Goal: Task Accomplishment & Management: Use online tool/utility

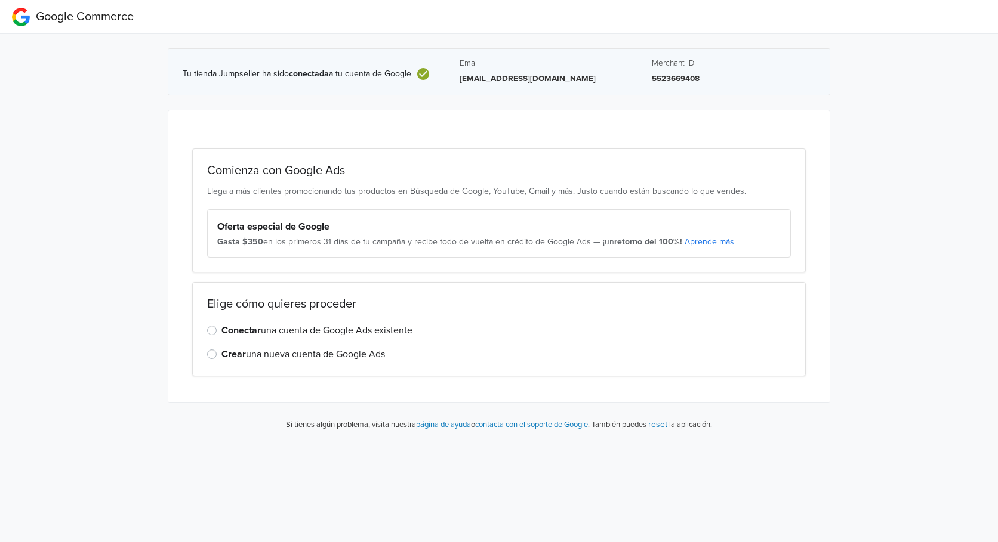
click at [266, 331] on label "Conectar una cuenta de Google Ads existente" at bounding box center [316, 330] width 191 height 14
click at [0, 0] on input "Conectar una cuenta de Google Ads existente" at bounding box center [0, 0] width 0 height 0
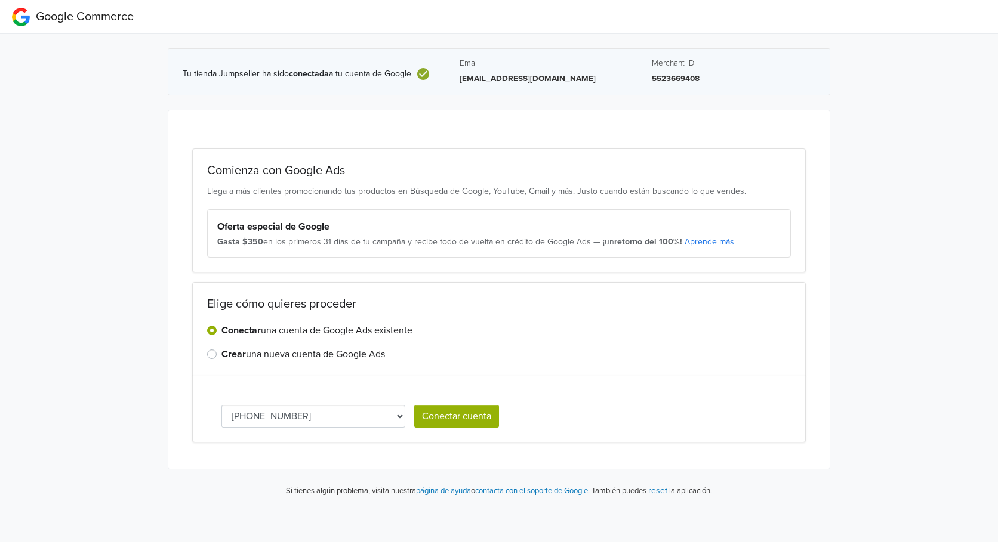
click at [329, 409] on select "[PHONE_NUMBER]" at bounding box center [313, 416] width 184 height 23
click at [376, 412] on select "[PHONE_NUMBER]" at bounding box center [313, 416] width 184 height 23
click at [388, 416] on select "[PHONE_NUMBER]" at bounding box center [313, 416] width 184 height 23
click at [282, 359] on label "Crear una nueva cuenta de Google Ads" at bounding box center [302, 354] width 163 height 14
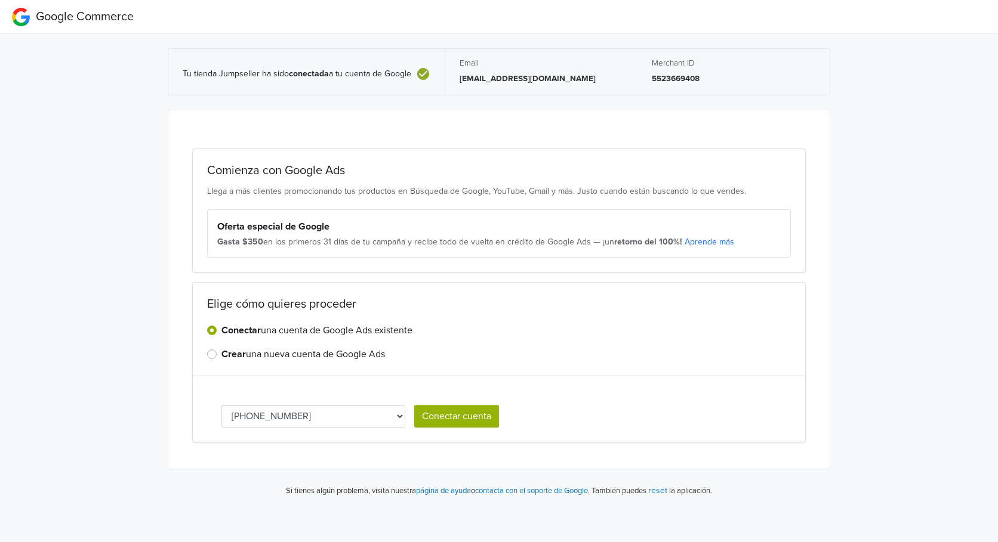
click at [0, 0] on input "Crear una nueva cuenta de Google Ads" at bounding box center [0, 0] width 0 height 0
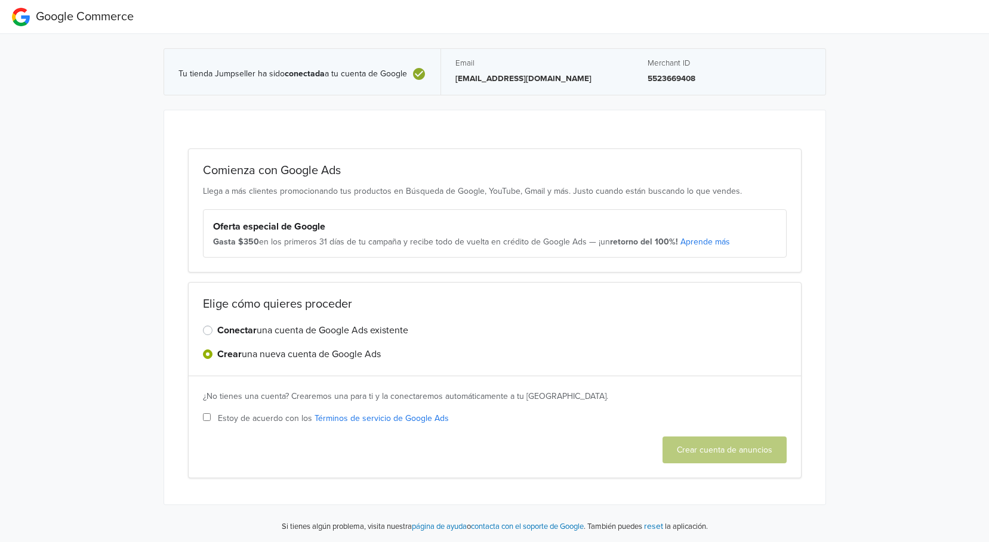
click at [275, 329] on label "Conectar una cuenta de Google Ads existente" at bounding box center [312, 330] width 191 height 14
click at [0, 0] on input "Conectar una cuenta de Google Ads existente" at bounding box center [0, 0] width 0 height 0
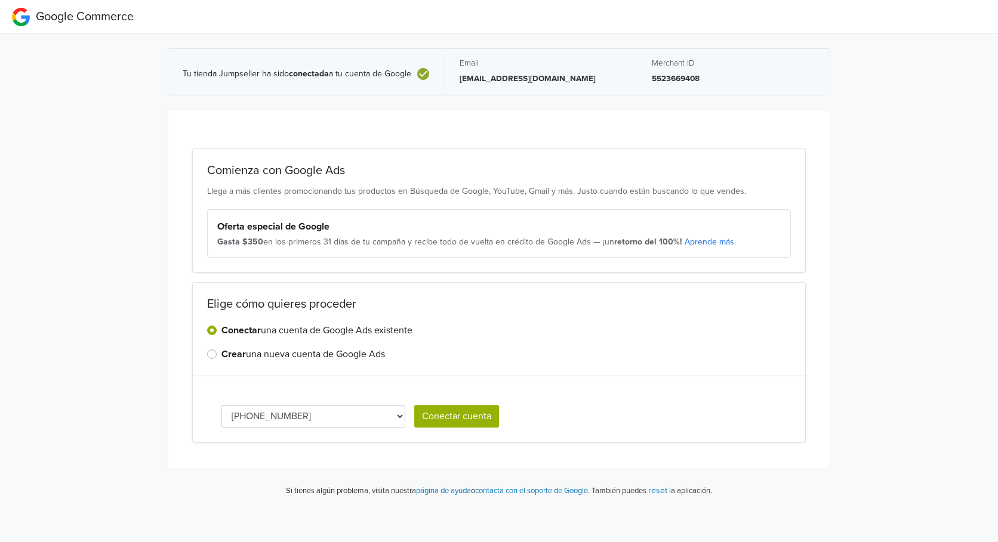
click at [303, 360] on label "Crear una nueva cuenta de Google Ads" at bounding box center [302, 354] width 163 height 14
click at [0, 0] on input "Crear una nueva cuenta de Google Ads" at bounding box center [0, 0] width 0 height 0
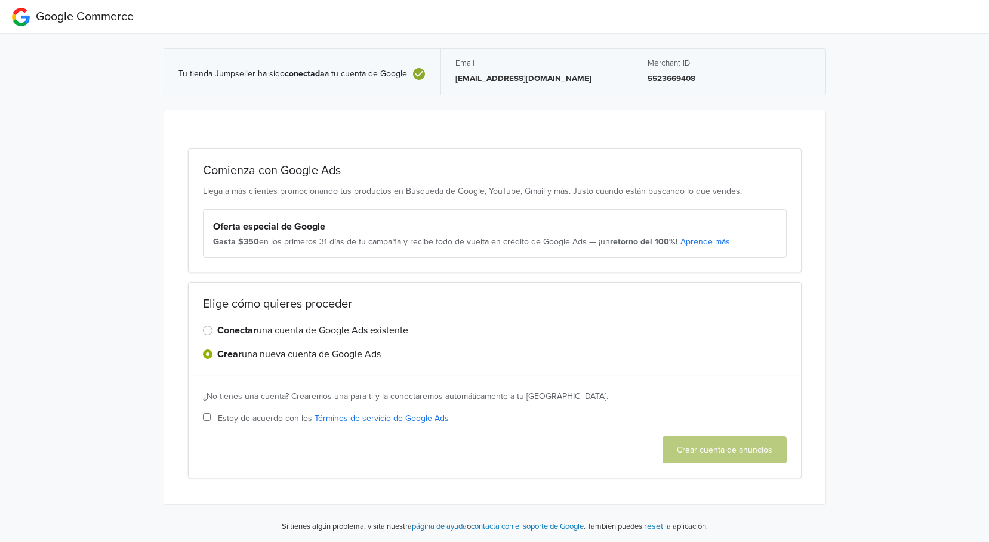
click at [212, 419] on label "Estoy de acuerdo con los Términos de servicio de Google Ads" at bounding box center [495, 418] width 584 height 13
click at [211, 419] on input "Estoy de acuerdo con los Términos de servicio de Google Ads" at bounding box center [207, 417] width 8 height 8
checkbox input "true"
click at [340, 335] on label "Conectar una cuenta de Google Ads existente" at bounding box center [312, 330] width 191 height 14
click at [0, 0] on input "Conectar una cuenta de Google Ads existente" at bounding box center [0, 0] width 0 height 0
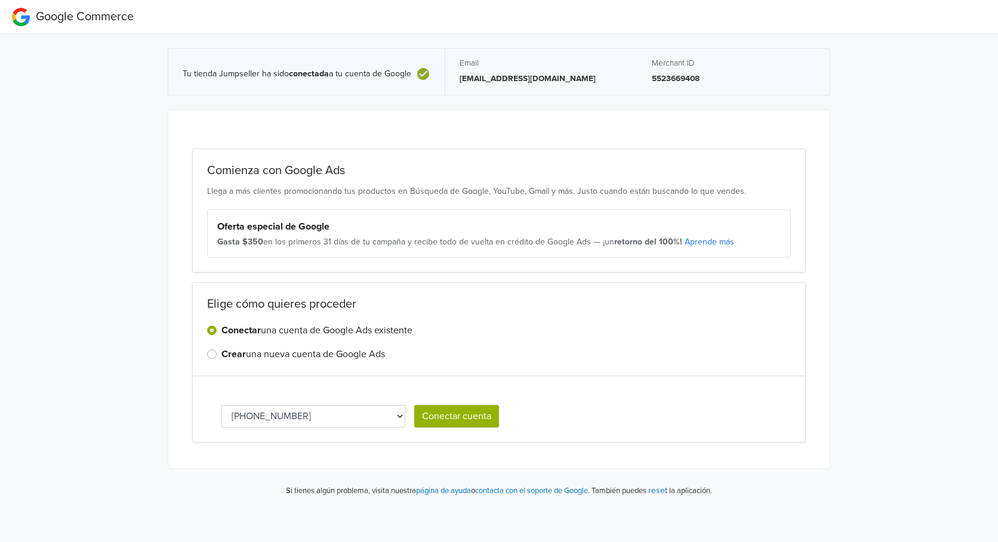
click at [456, 411] on button "Conectar cuenta" at bounding box center [456, 416] width 85 height 23
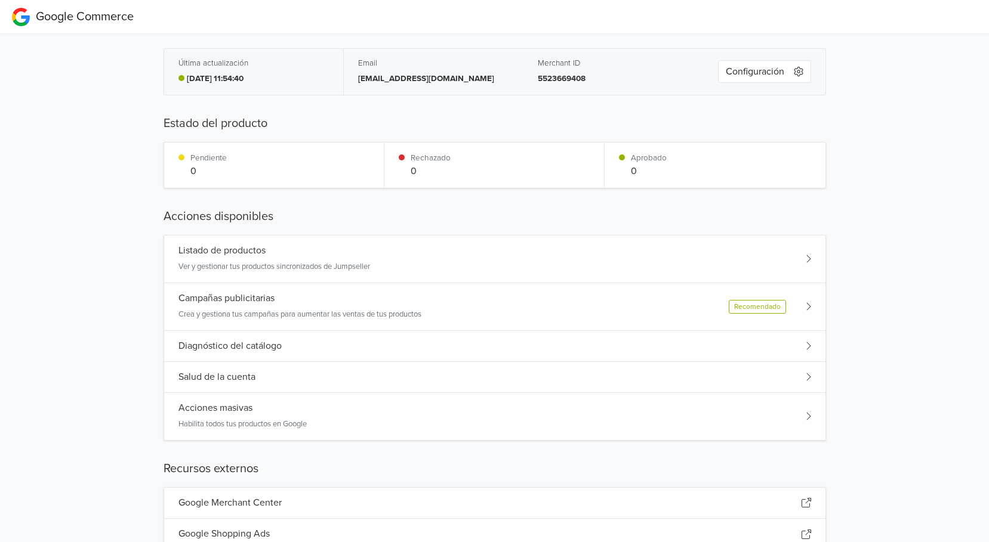
click at [766, 78] on button "Configuración" at bounding box center [764, 71] width 93 height 23
